Goal: Navigation & Orientation: Find specific page/section

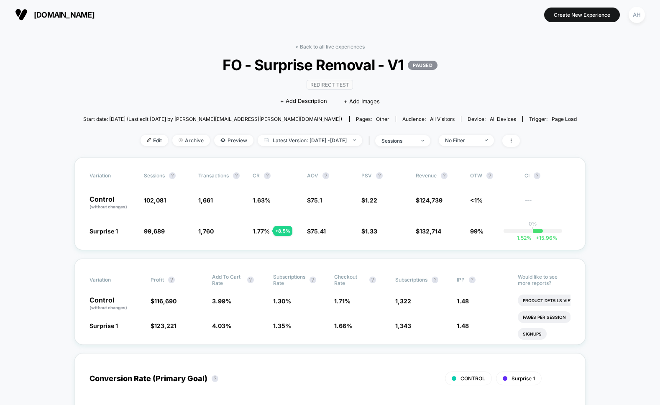
click at [337, 51] on div "< Back to all live experiences FO - Surprise Removal - V1 PAUSED Redirect Test …" at bounding box center [330, 100] width 494 height 114
click at [337, 50] on div "< Back to all live experiences FO - Surprise Removal - V1 PAUSED Redirect Test …" at bounding box center [330, 100] width 494 height 114
click at [338, 46] on link "< Back to all live experiences" at bounding box center [329, 46] width 69 height 6
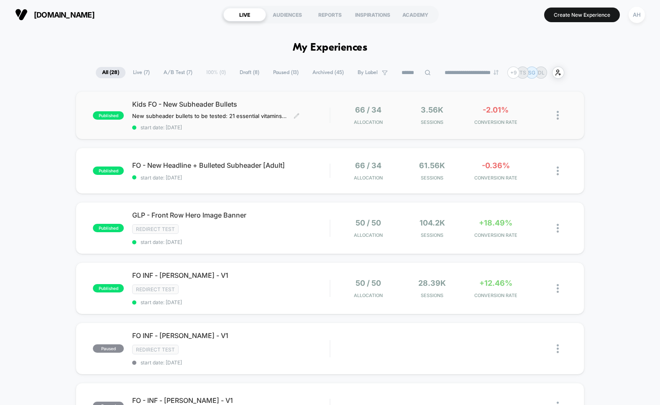
click at [323, 130] on span "start date: [DATE]" at bounding box center [230, 127] width 197 height 6
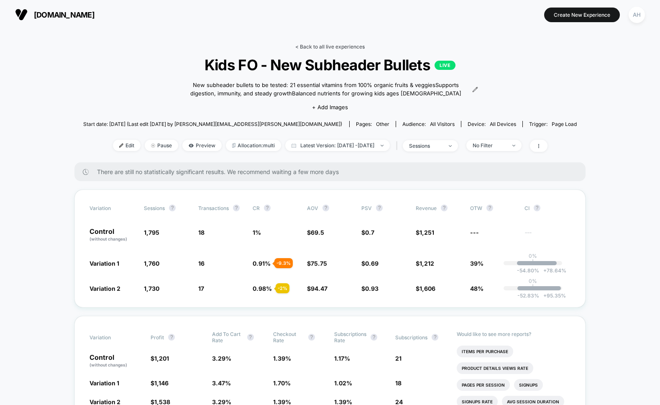
click at [346, 47] on link "< Back to all live experiences" at bounding box center [329, 46] width 69 height 6
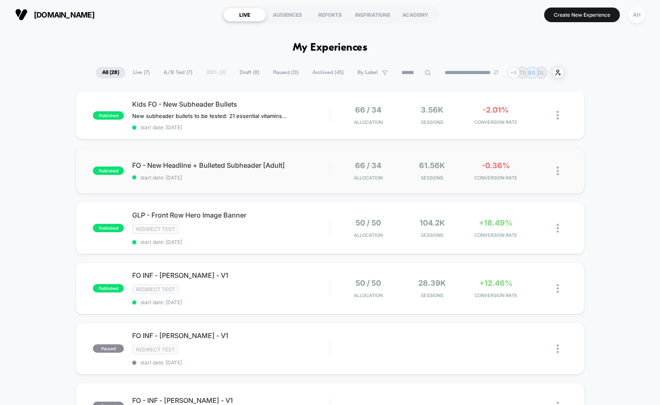
click at [311, 181] on div "published FO - New Headline + Bulleted Subheader [Adult] start date: [DATE] 66 …" at bounding box center [330, 171] width 508 height 46
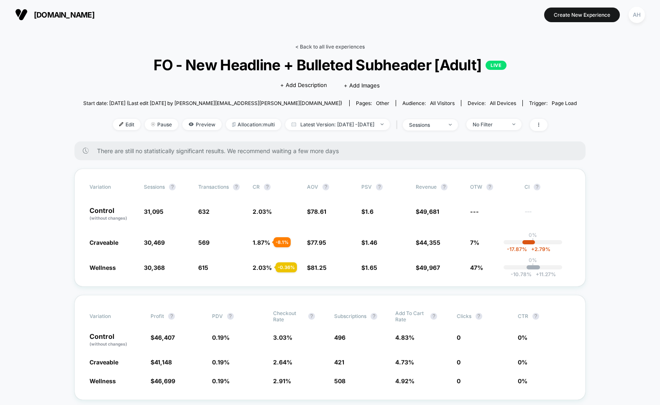
click at [322, 46] on link "< Back to all live experiences" at bounding box center [329, 46] width 69 height 6
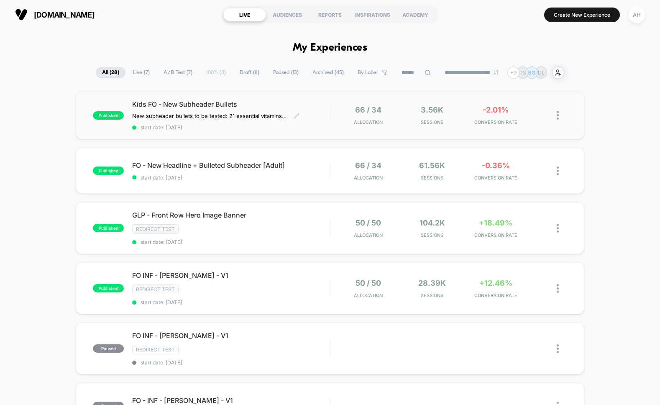
click at [267, 105] on span "Kids FO - New Subheader Bullets" at bounding box center [230, 104] width 197 height 8
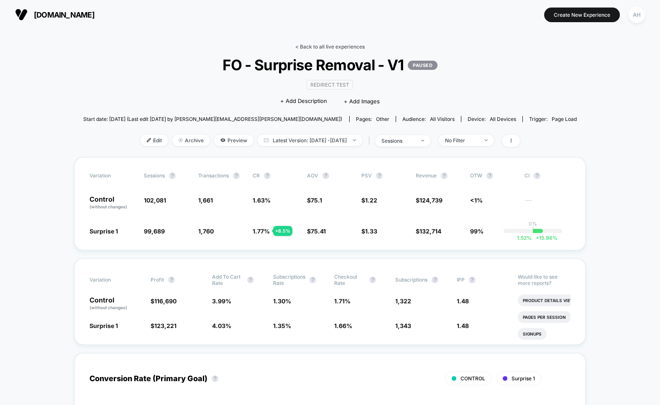
click at [331, 46] on link "< Back to all live experiences" at bounding box center [329, 46] width 69 height 6
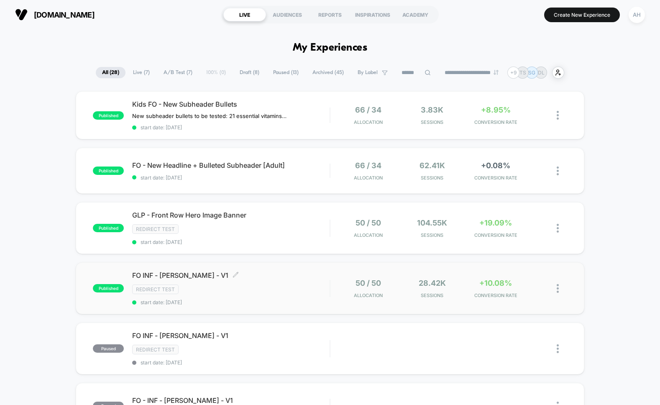
click at [294, 270] on div "published FO INF - Chelsea Handler - V1 Click to edit experience details Click …" at bounding box center [330, 288] width 508 height 52
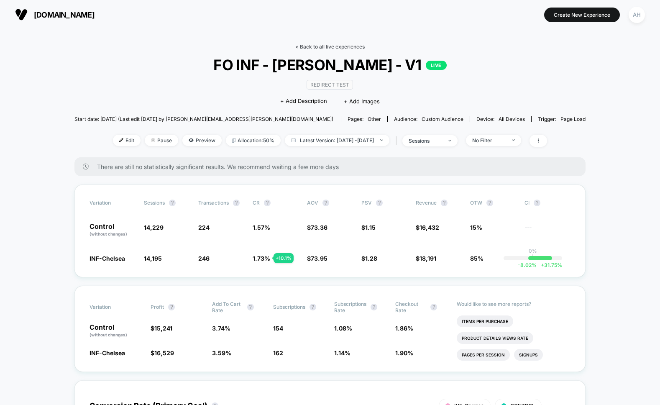
click at [339, 48] on link "< Back to all live experiences" at bounding box center [329, 46] width 69 height 6
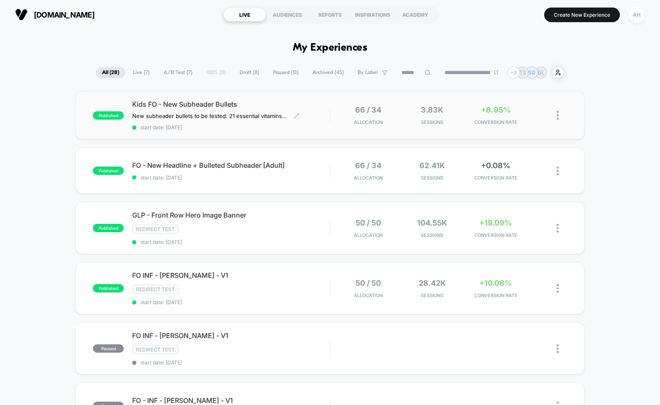
click at [328, 128] on span "start date: [DATE]" at bounding box center [230, 127] width 197 height 6
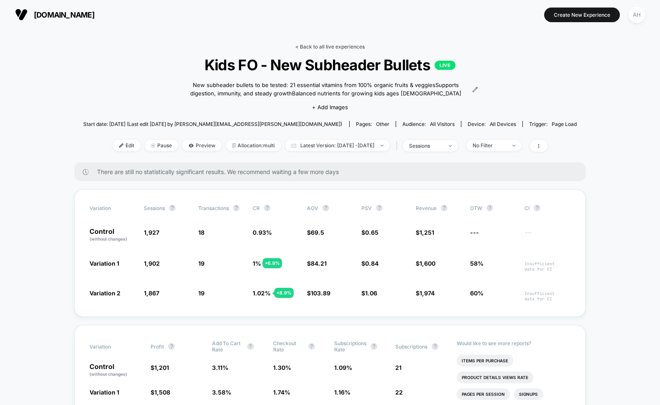
click at [307, 47] on link "< Back to all live experiences" at bounding box center [329, 46] width 69 height 6
